Goal: Information Seeking & Learning: Find specific page/section

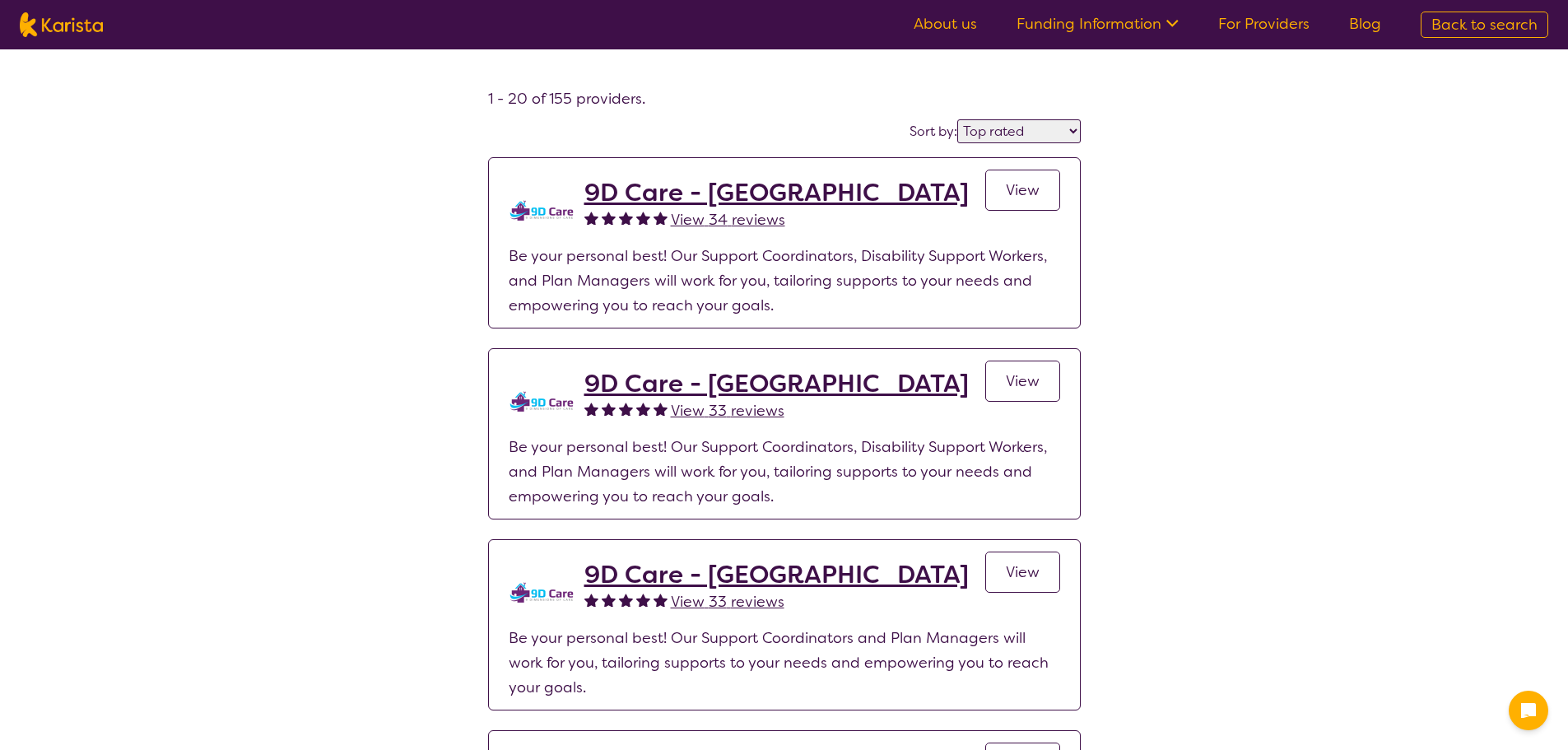
select select "by_score"
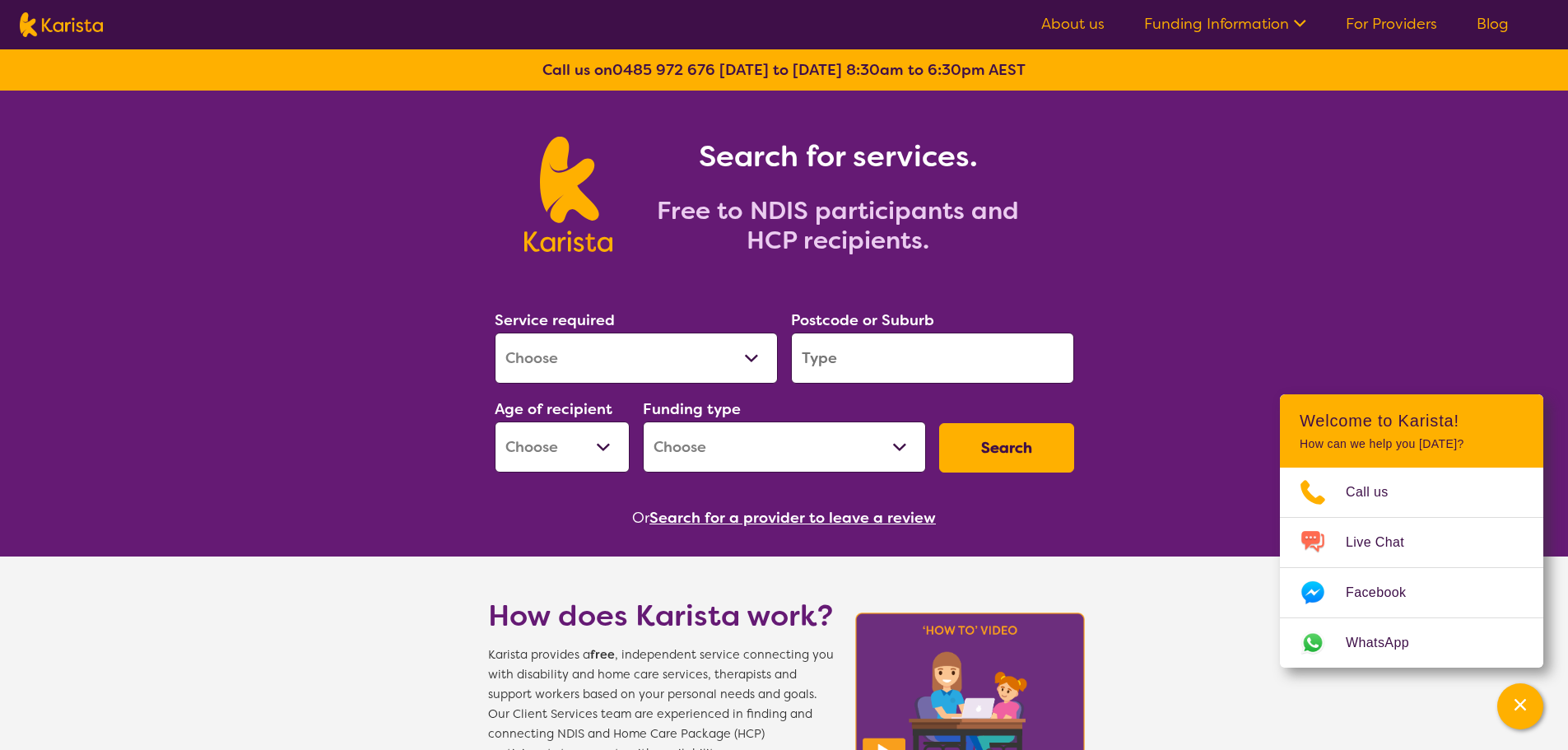
click at [748, 364] on select "Allied Health Assistant Assessment ([MEDICAL_DATA] or [MEDICAL_DATA]) Behaviour…" at bounding box center [636, 358] width 284 height 51
select select "Physiotherapy"
click at [495, 333] on select "Allied Health Assistant Assessment ([MEDICAL_DATA] or [MEDICAL_DATA]) Behaviour…" at bounding box center [636, 358] width 284 height 51
click at [940, 356] on input "search" at bounding box center [932, 358] width 284 height 51
type input "2250"
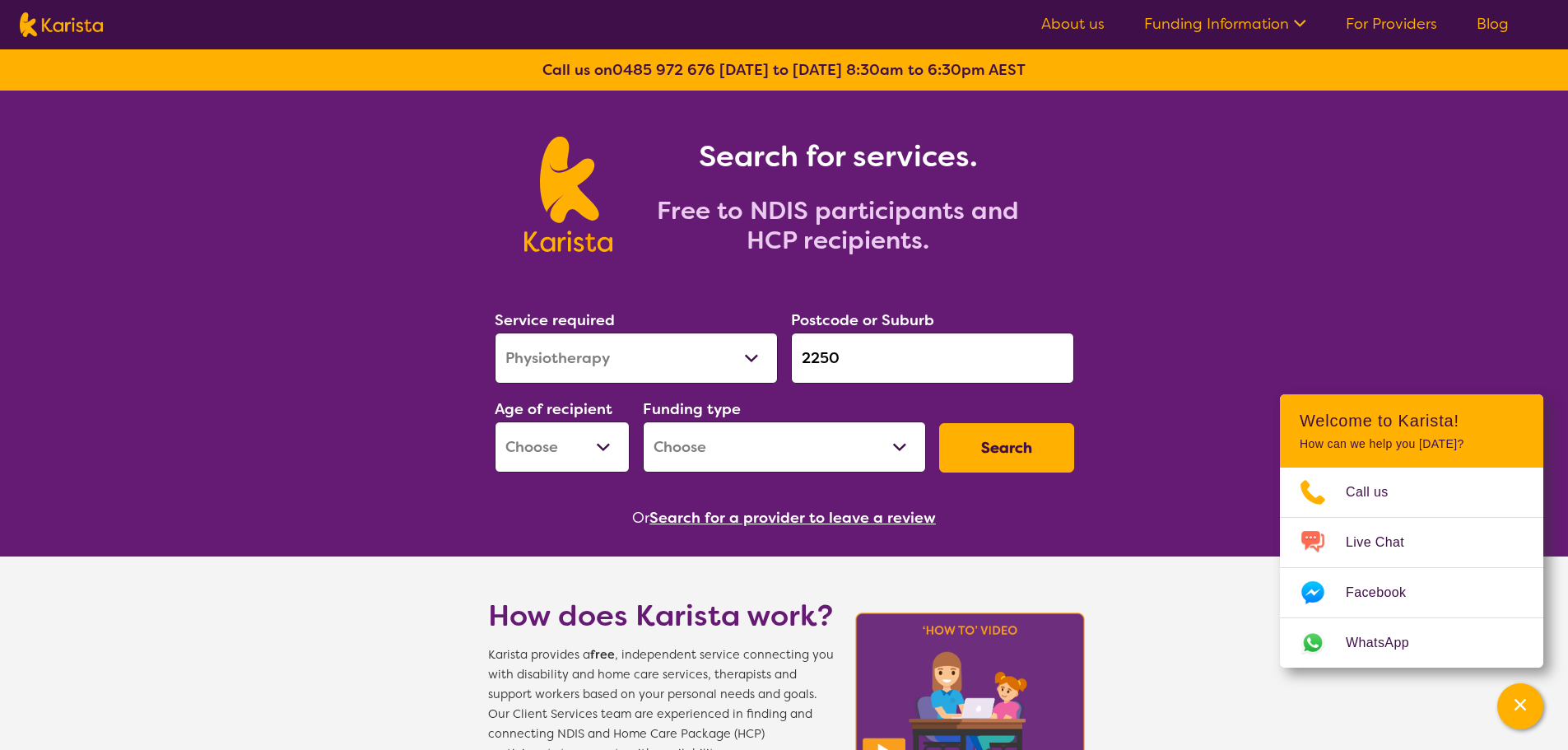
click at [604, 449] on select "Early Childhood - 0 to 9 Child - 10 to 11 Adolescent - 12 to 17 Adult - 18 to 6…" at bounding box center [562, 447] width 135 height 51
select select "AD"
click at [495, 421] on select "Early Childhood - 0 to 9 Child - 10 to 11 Adolescent - 12 to 17 Adult - 18 to 6…" at bounding box center [562, 447] width 135 height 51
click at [891, 450] on select "Home Care Package (HCP) National Disability Insurance Scheme (NDIS) I don't know" at bounding box center [784, 447] width 284 height 51
select select "NDIS"
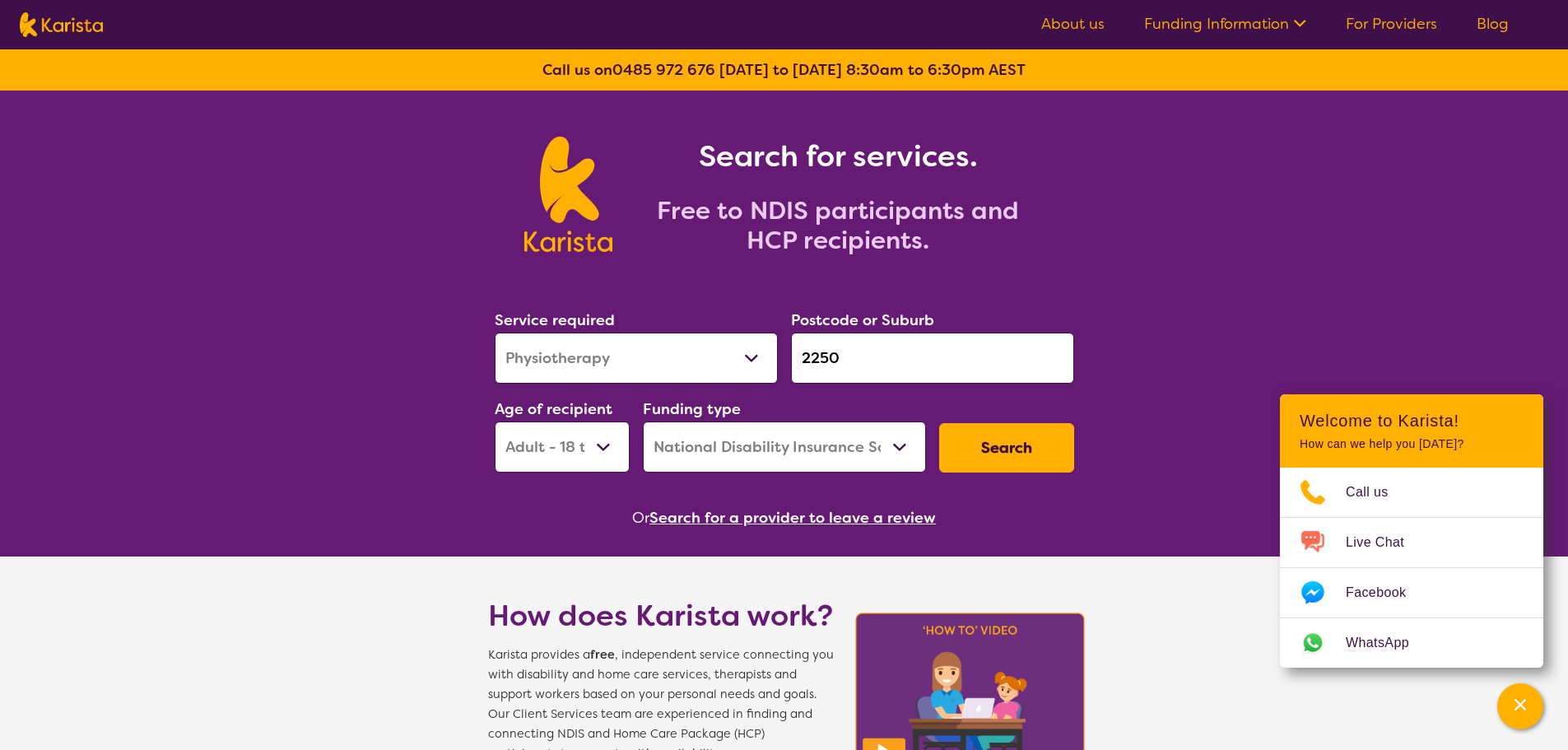
click at [643, 421] on select "Home Care Package (HCP) National Disability Insurance Scheme (NDIS) I don't know" at bounding box center [784, 447] width 284 height 51
click at [1020, 450] on button "Search" at bounding box center [1007, 448] width 135 height 49
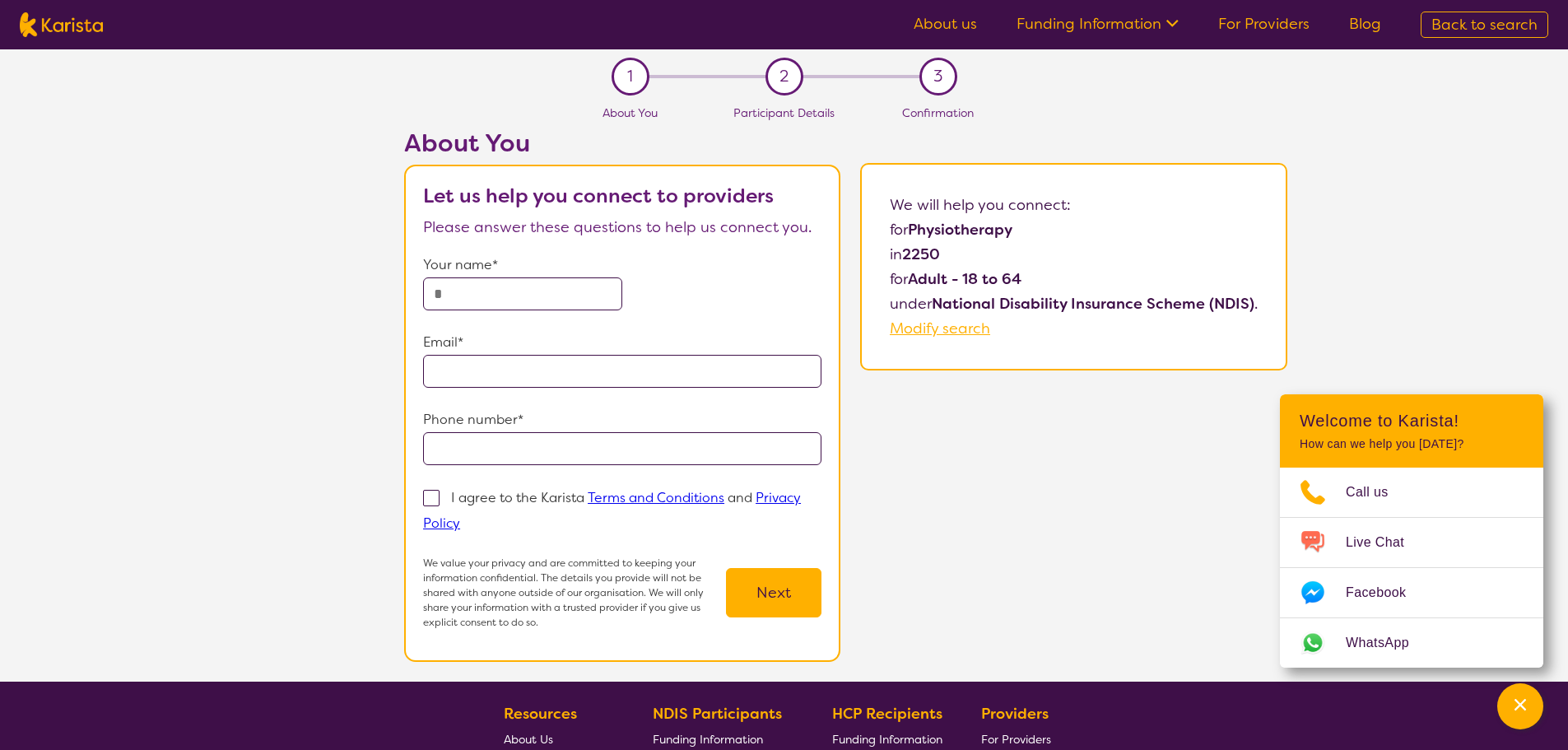
select select "Physiotherapy"
select select "AD"
select select "NDIS"
